Goal: Task Accomplishment & Management: Manage account settings

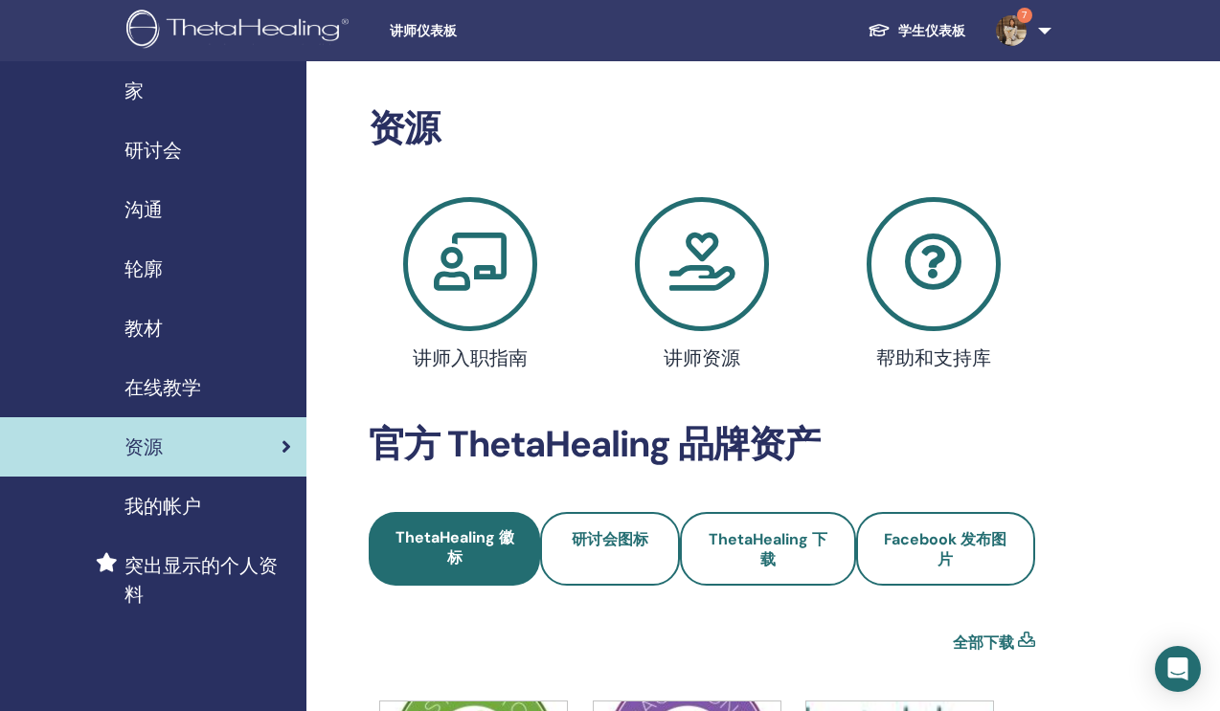
click at [216, 156] on div "研讨会" at bounding box center [153, 150] width 276 height 29
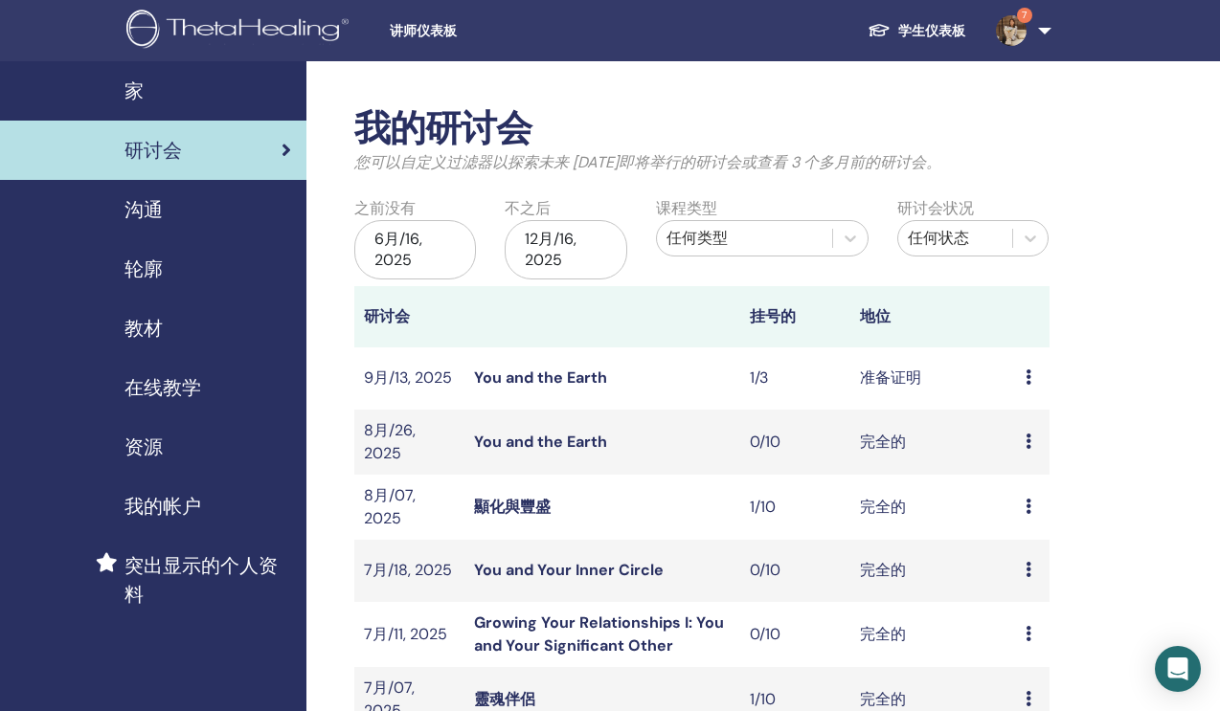
click at [1026, 370] on icon at bounding box center [1029, 377] width 6 height 15
click at [1034, 444] on link "与会者" at bounding box center [1023, 443] width 46 height 20
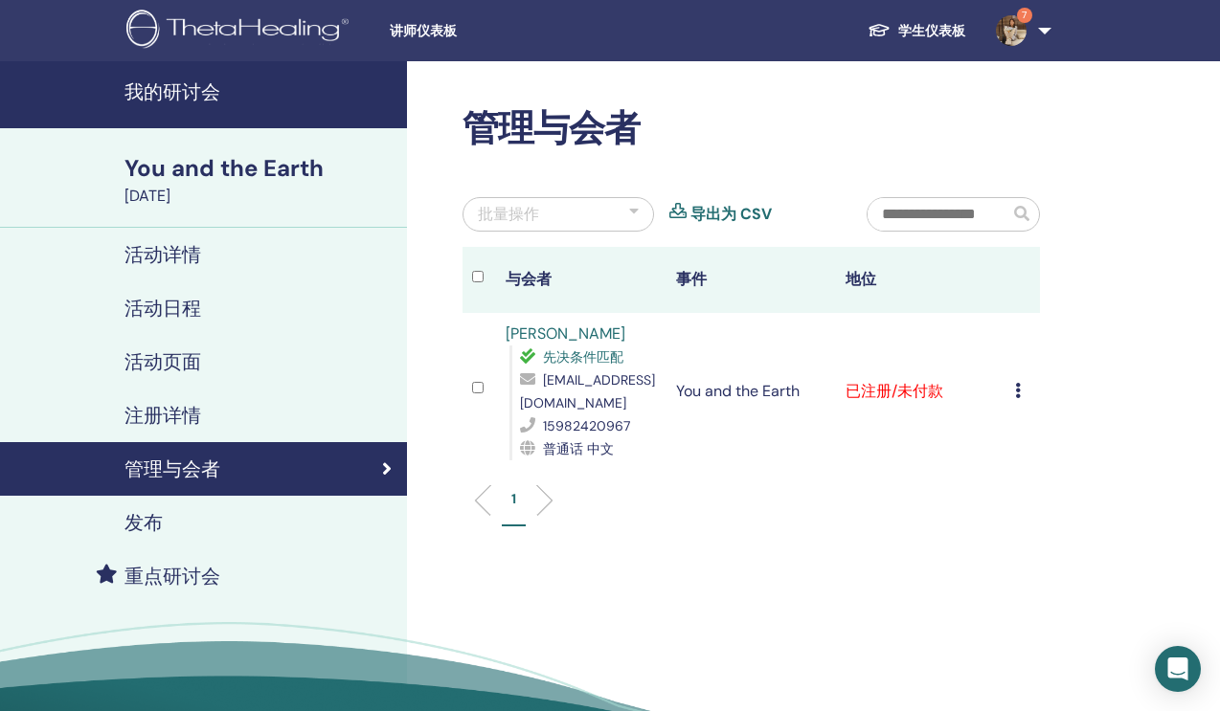
click at [1016, 392] on icon at bounding box center [1018, 390] width 6 height 15
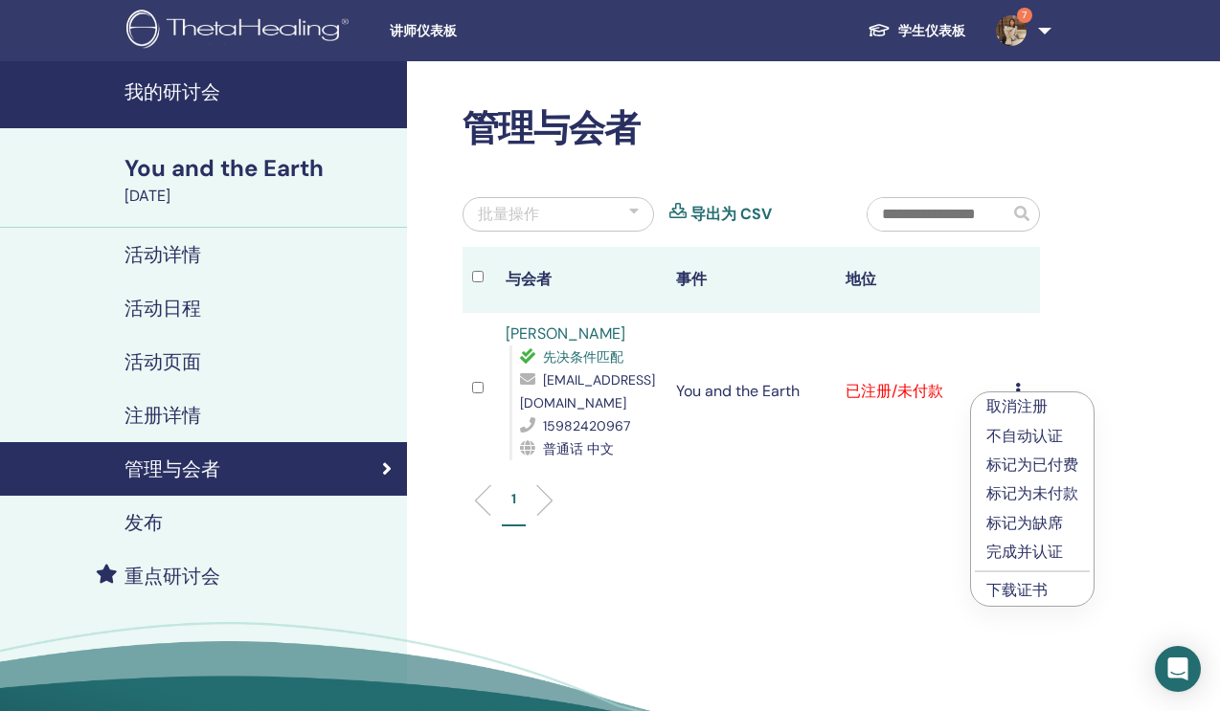
click at [1025, 557] on p "完成并认证" at bounding box center [1032, 552] width 92 height 23
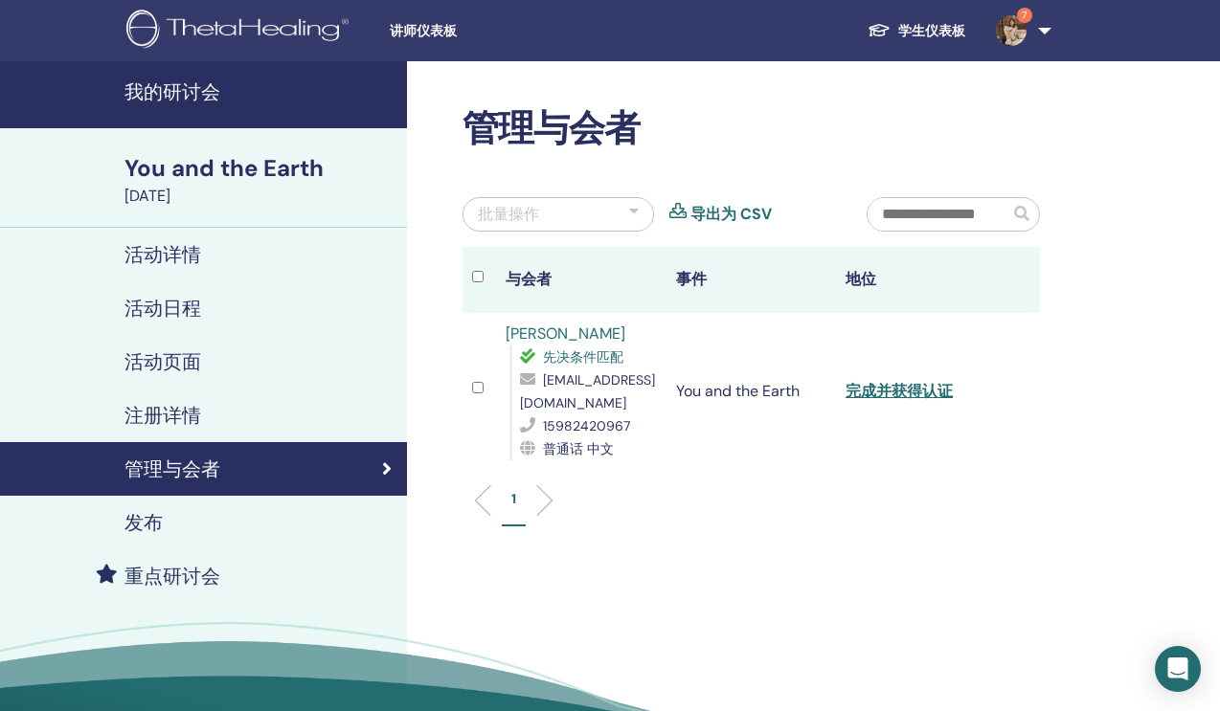
click at [869, 392] on link "完成并获得认证" at bounding box center [899, 391] width 107 height 20
